Goal: Navigation & Orientation: Find specific page/section

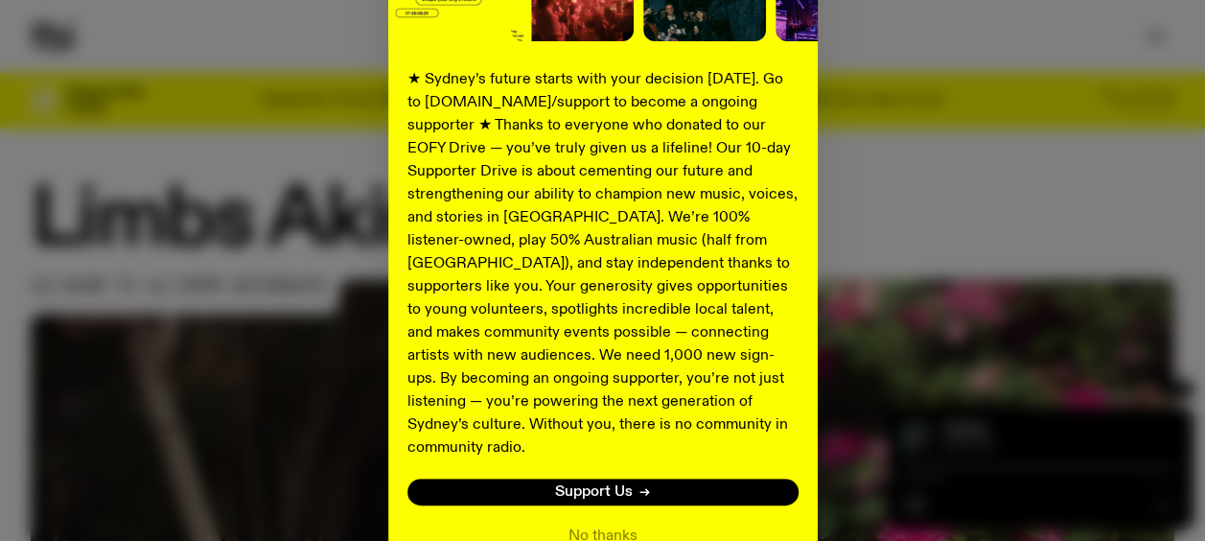
scroll to position [407, 0]
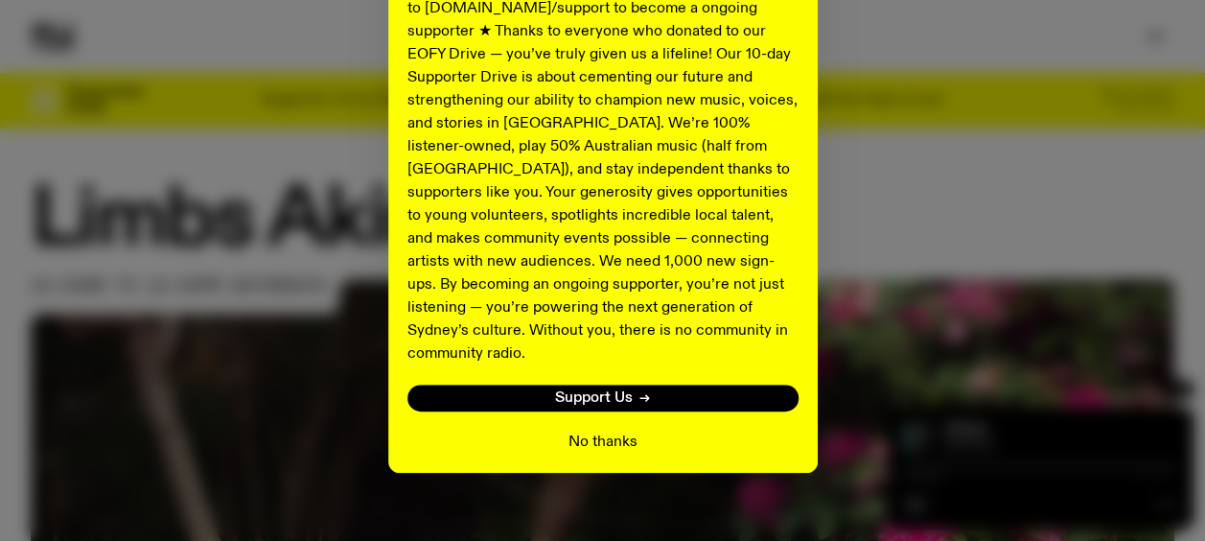
click at [627, 430] on button "No thanks" at bounding box center [603, 441] width 69 height 23
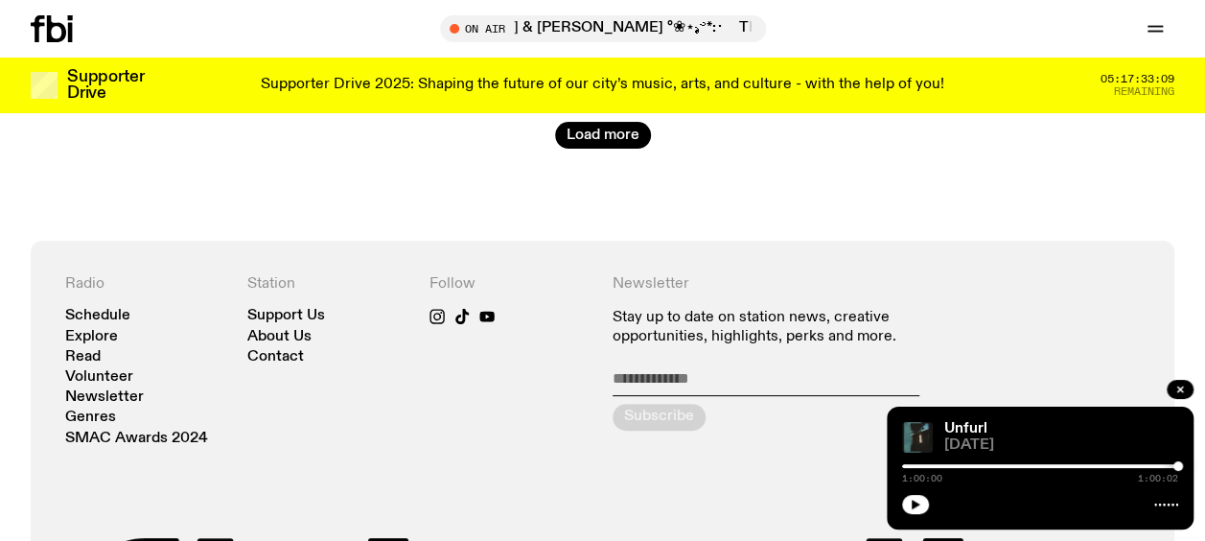
scroll to position [3605, 0]
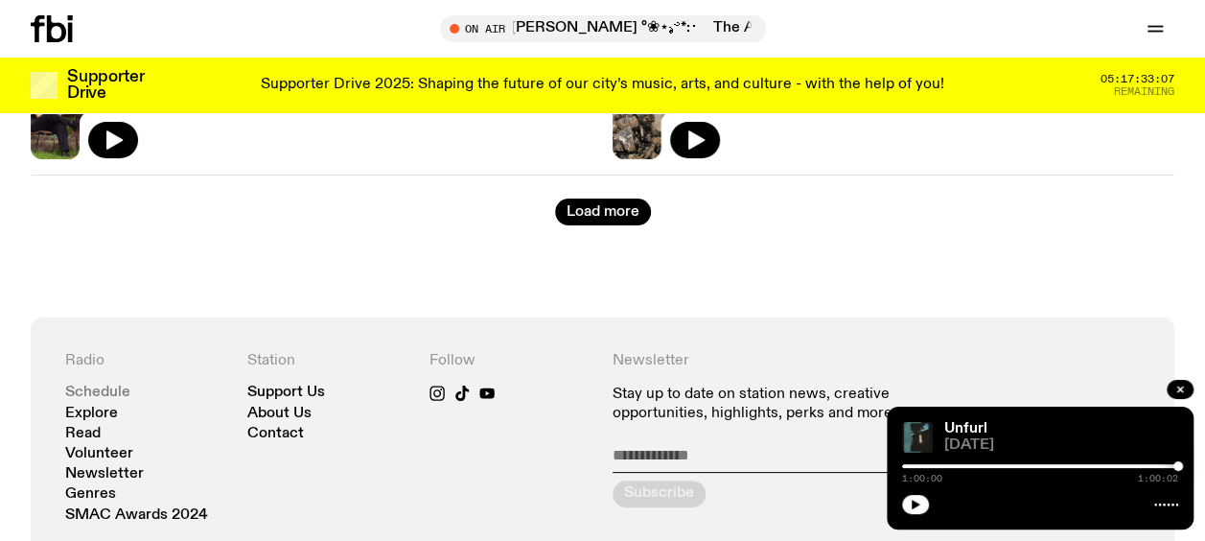
click at [93, 387] on link "Schedule" at bounding box center [97, 392] width 65 height 14
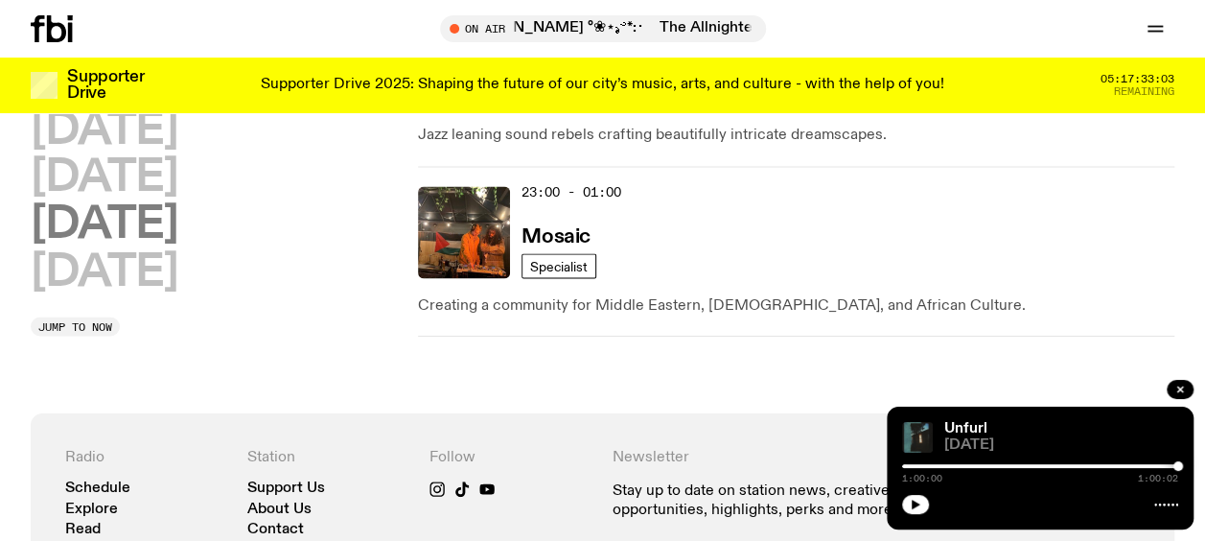
scroll to position [1329, 0]
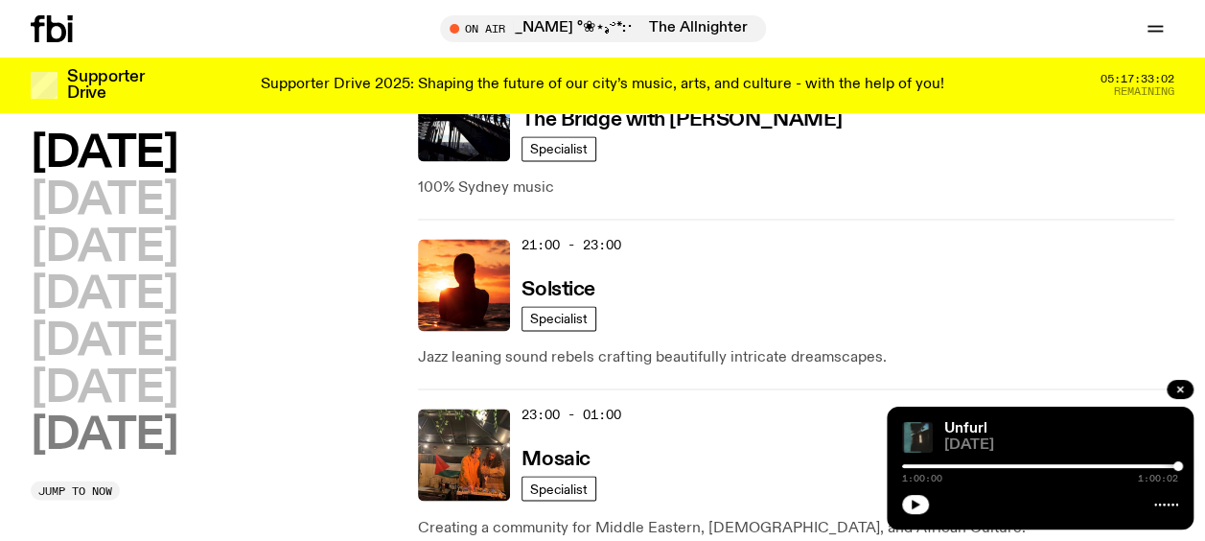
click at [88, 444] on h2 "[DATE]" at bounding box center [104, 435] width 147 height 43
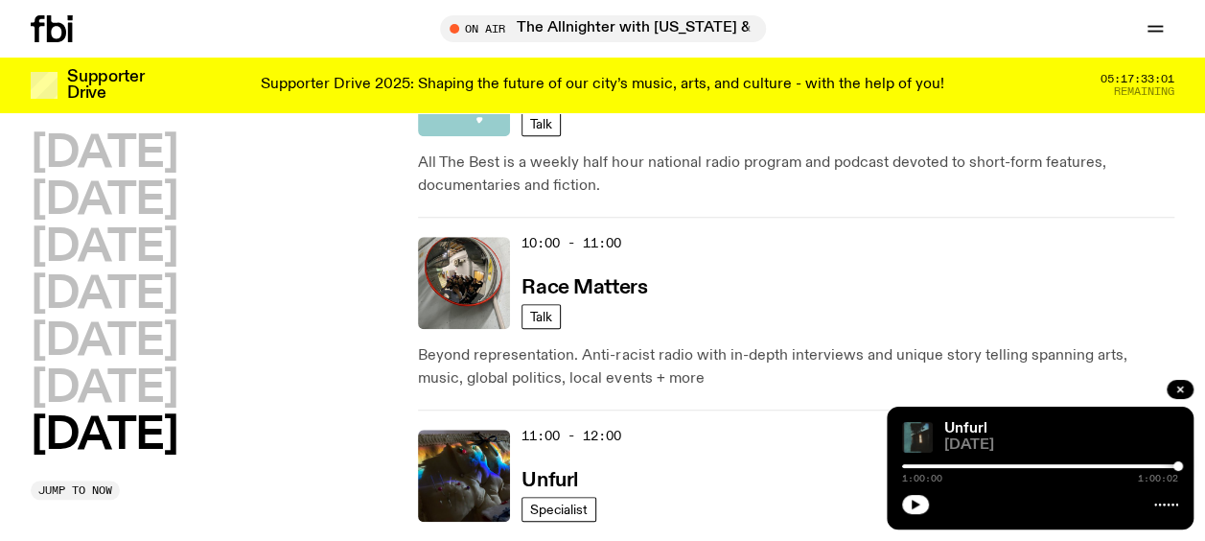
scroll to position [653, 0]
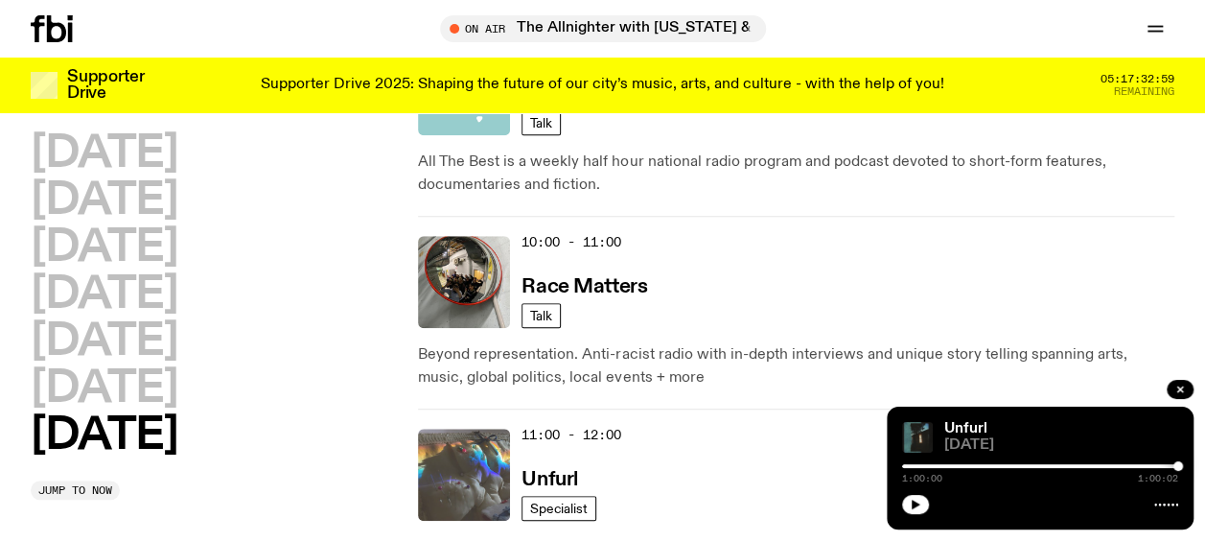
click at [476, 489] on img at bounding box center [464, 475] width 92 height 92
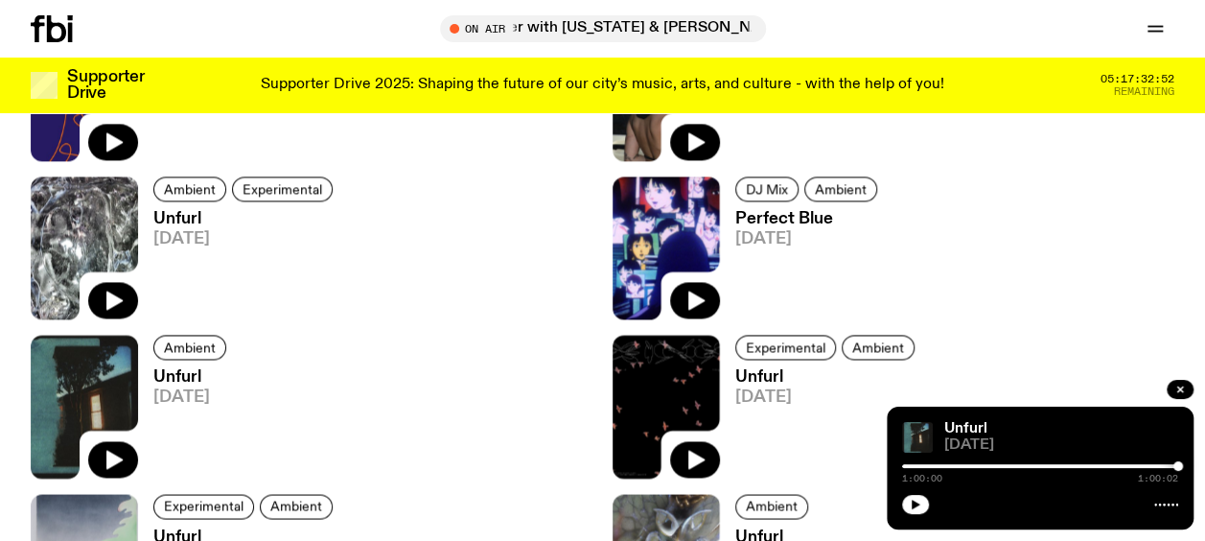
scroll to position [1137, 0]
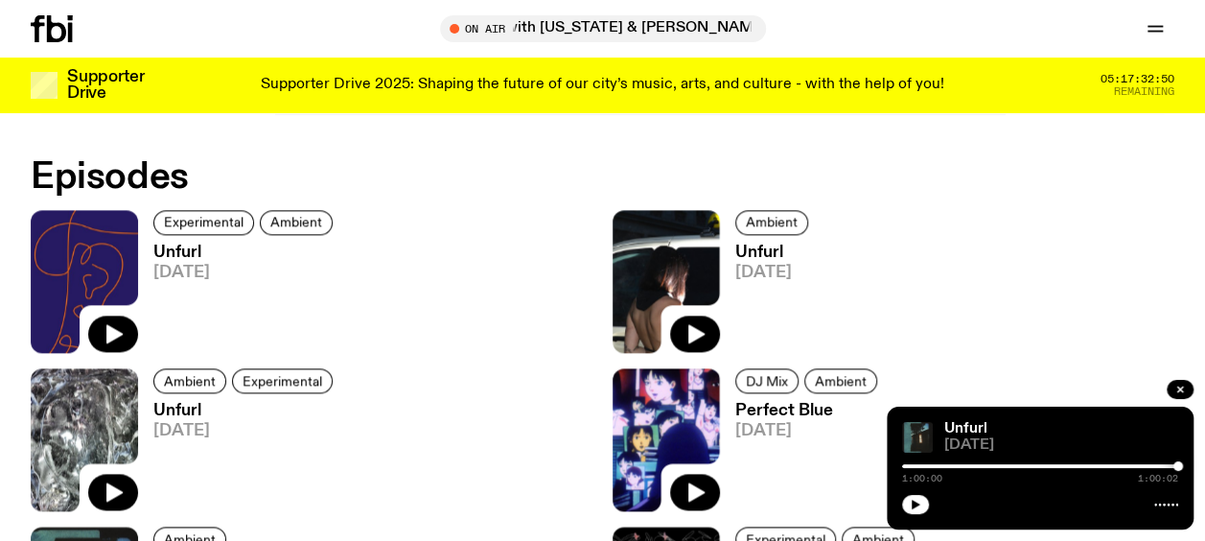
click at [77, 242] on img at bounding box center [84, 281] width 107 height 143
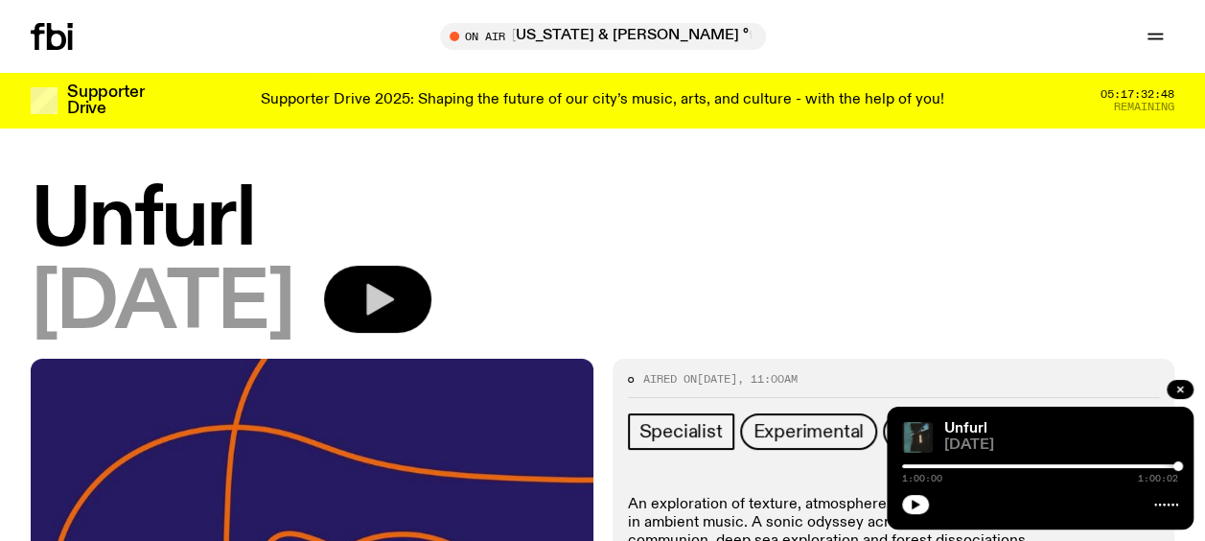
click at [431, 291] on button "button" at bounding box center [377, 299] width 107 height 67
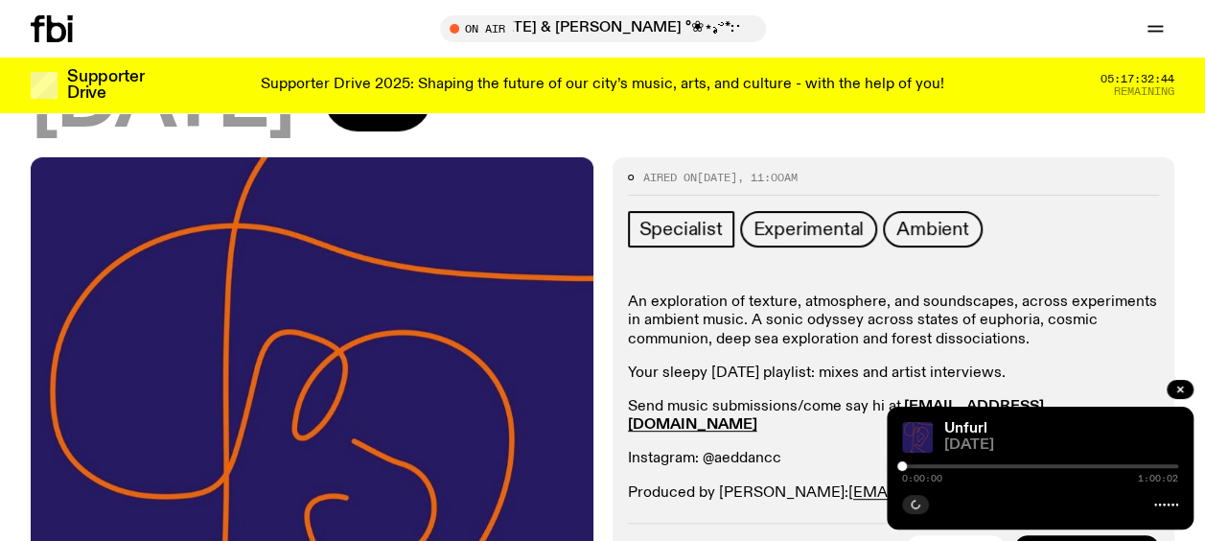
scroll to position [188, 0]
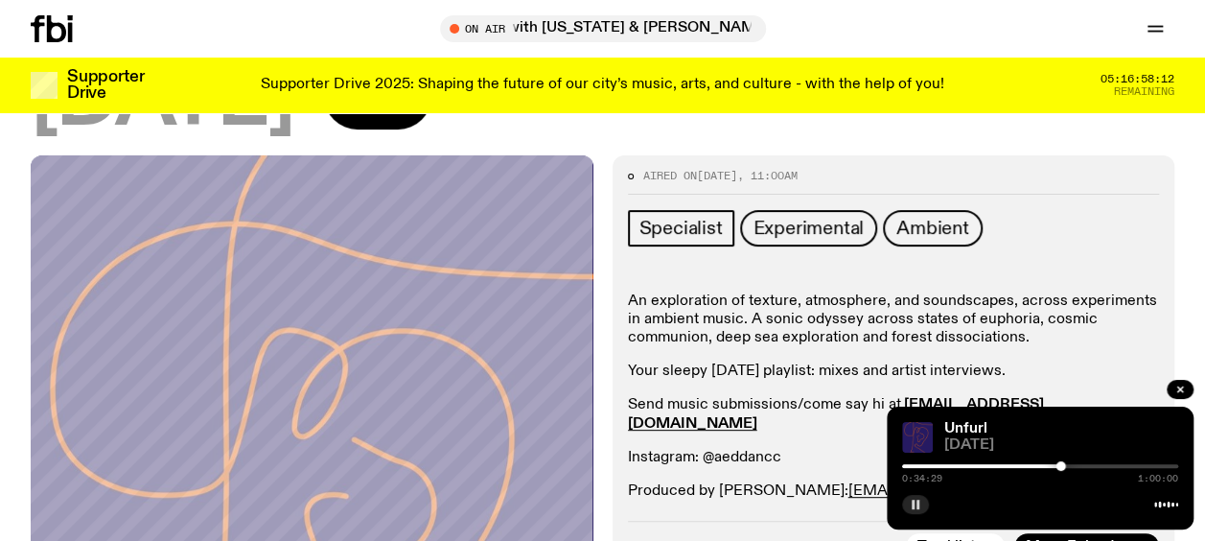
click at [911, 509] on icon "button" at bounding box center [916, 505] width 12 height 12
